Goal: Transaction & Acquisition: Purchase product/service

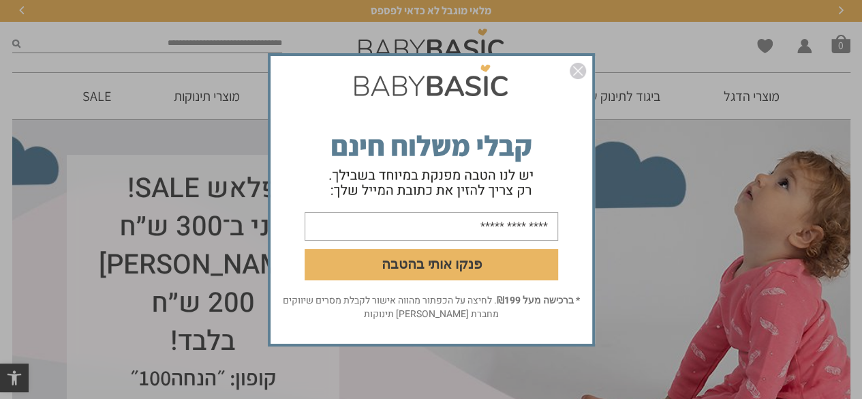
click at [576, 70] on img "סגור" at bounding box center [578, 71] width 16 height 16
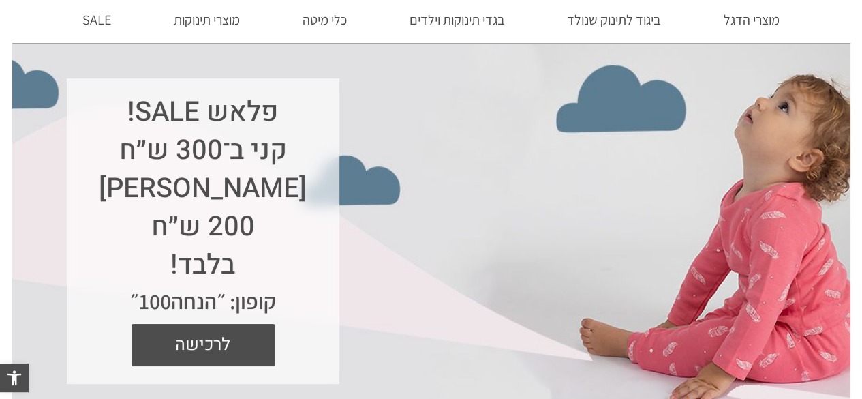
scroll to position [136, 0]
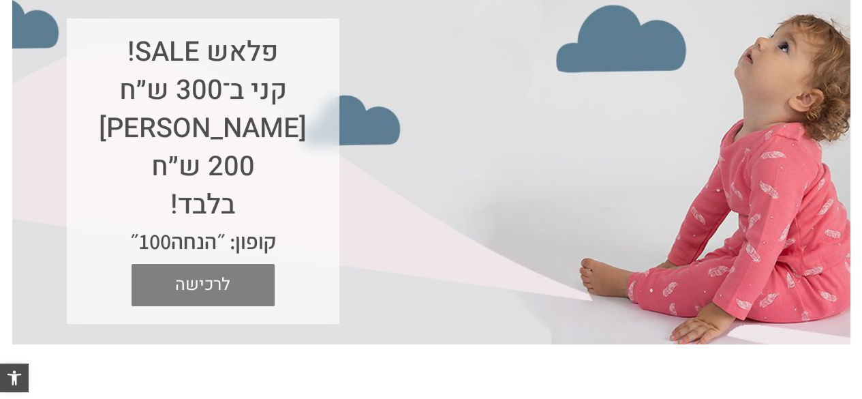
click at [221, 289] on span "לרכישה" at bounding box center [203, 285] width 123 height 42
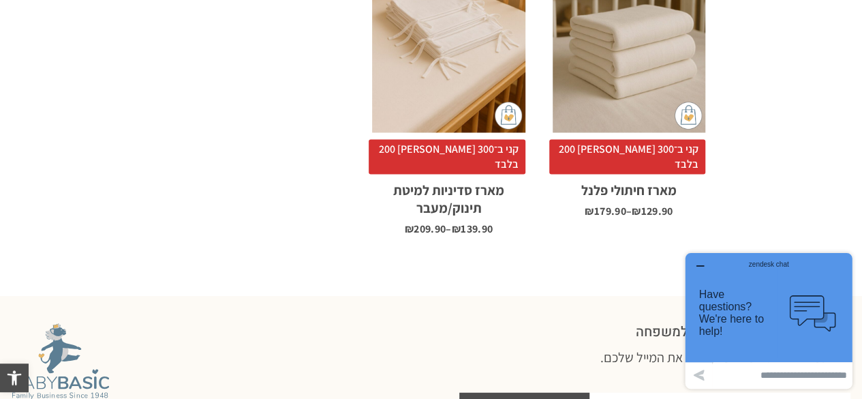
scroll to position [1608, 0]
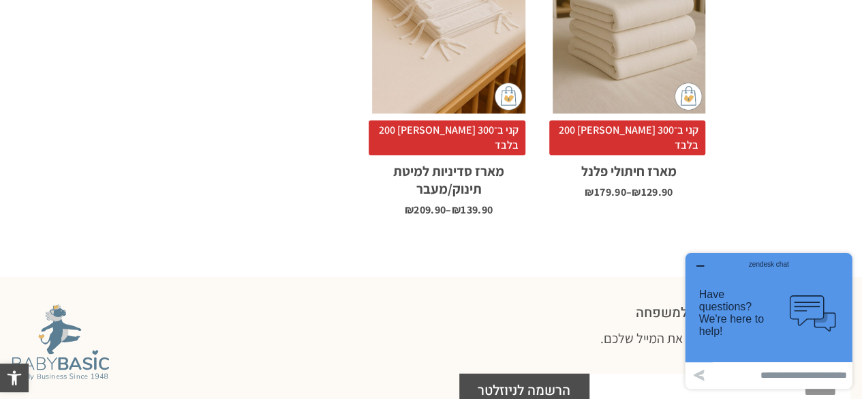
click at [700, 264] on icon "button" at bounding box center [699, 265] width 11 height 11
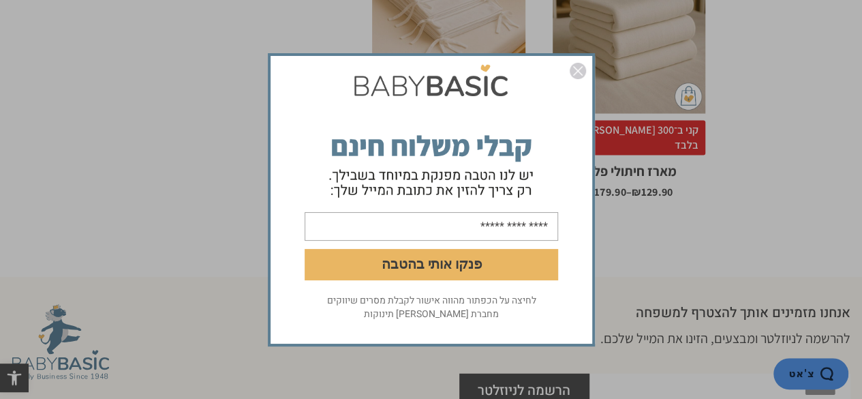
click at [577, 72] on img "סגור" at bounding box center [578, 71] width 16 height 16
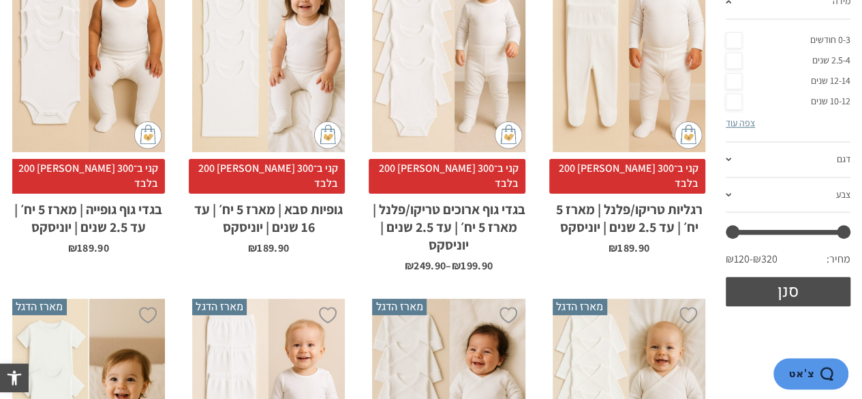
scroll to position [0, 0]
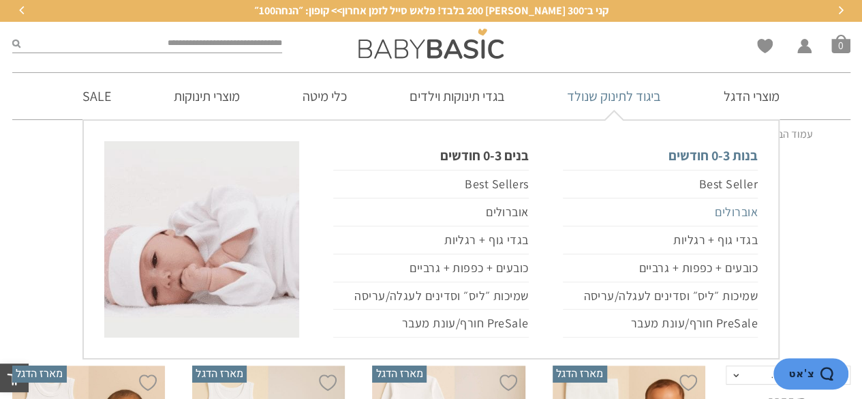
click at [621, 215] on link "אוברולים" at bounding box center [660, 212] width 195 height 28
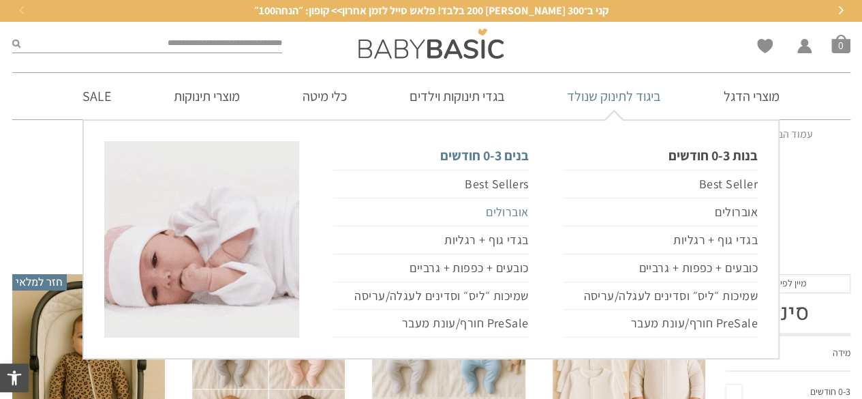
click at [507, 213] on link "אוברולים" at bounding box center [430, 212] width 195 height 28
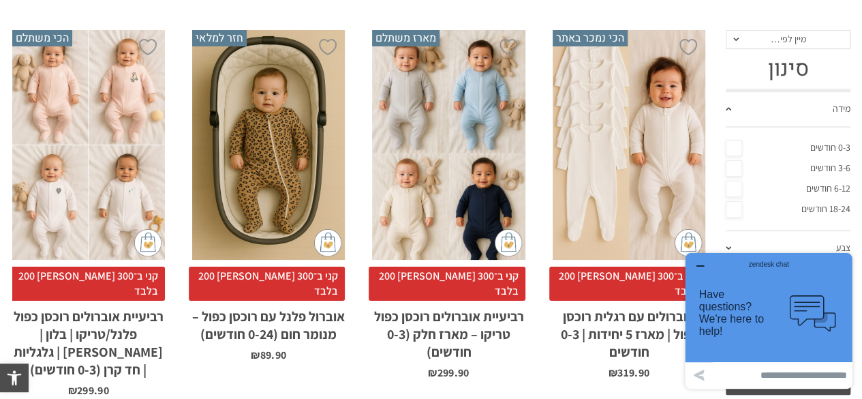
click at [700, 264] on icon "button" at bounding box center [699, 265] width 11 height 11
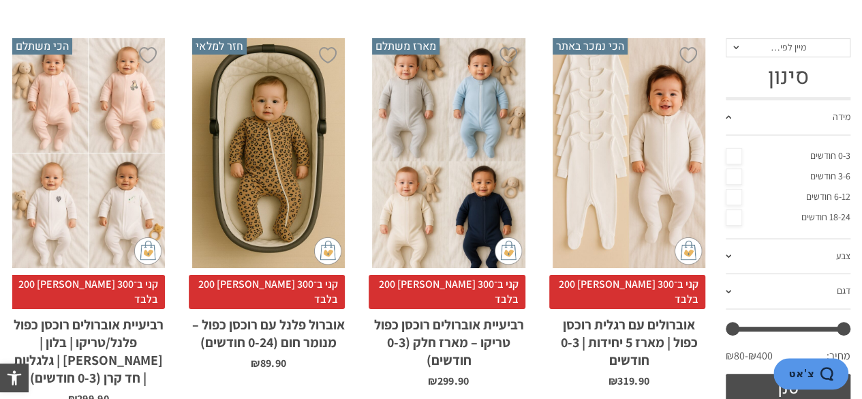
scroll to position [327, 0]
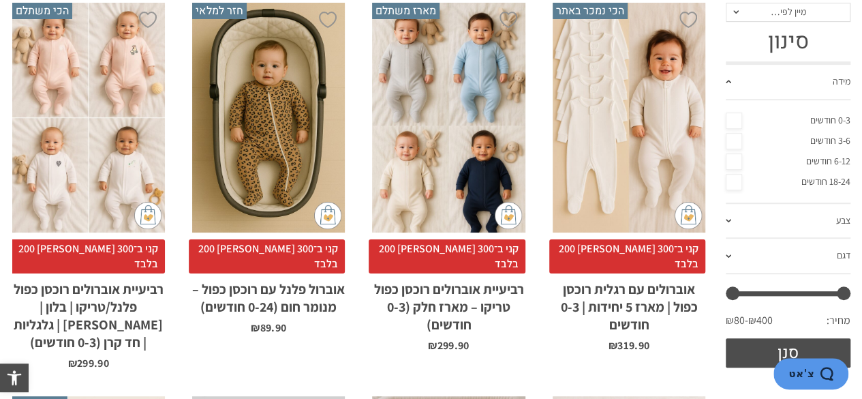
click at [452, 141] on div "x הוספה לסל" at bounding box center [448, 118] width 153 height 230
